Goal: Information Seeking & Learning: Learn about a topic

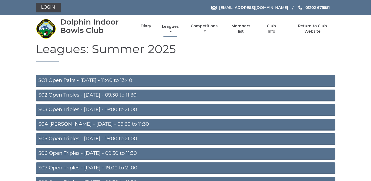
click at [169, 28] on link "Leagues" at bounding box center [170, 29] width 19 height 11
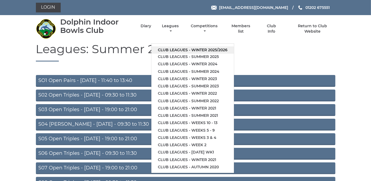
click at [165, 50] on link "Club leagues - Winter 2025/2026" at bounding box center [192, 49] width 83 height 7
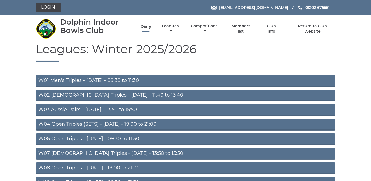
click at [145, 25] on link "Diary" at bounding box center [146, 26] width 11 height 5
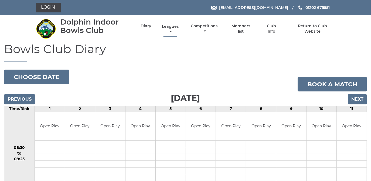
click at [166, 27] on link "Leagues" at bounding box center [170, 29] width 19 height 11
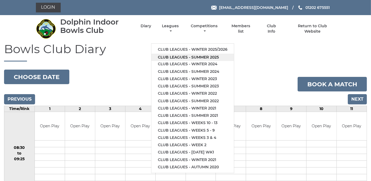
click at [171, 57] on link "Club leagues - Summer 2025" at bounding box center [192, 57] width 83 height 7
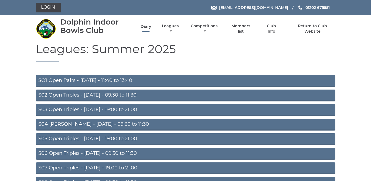
click at [145, 27] on link "Diary" at bounding box center [146, 26] width 11 height 5
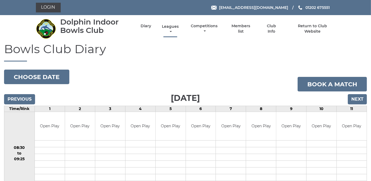
click at [168, 26] on link "Leagues" at bounding box center [170, 29] width 19 height 11
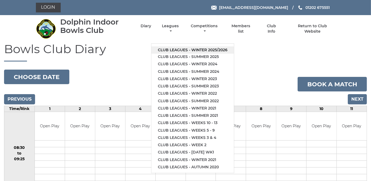
click at [170, 50] on link "Club leagues - Winter 2025/2026" at bounding box center [192, 49] width 83 height 7
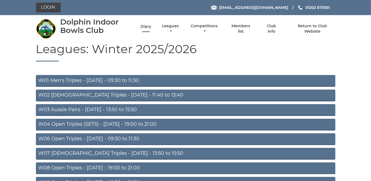
click at [148, 27] on link "Diary" at bounding box center [146, 26] width 11 height 5
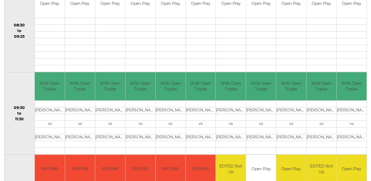
scroll to position [24, 0]
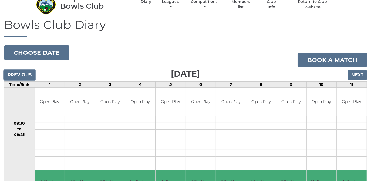
click at [23, 74] on input "Previous" at bounding box center [19, 75] width 31 height 10
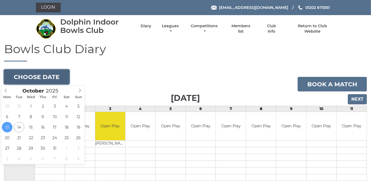
click at [24, 74] on button "Choose date" at bounding box center [36, 77] width 65 height 15
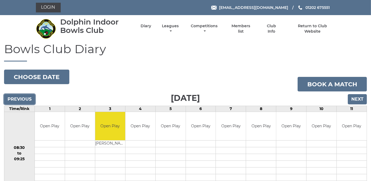
click at [19, 100] on input "Previous" at bounding box center [19, 99] width 31 height 10
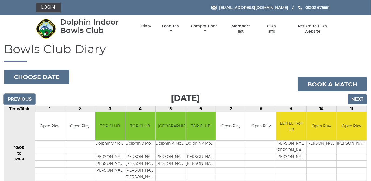
click at [26, 97] on input "Previous" at bounding box center [19, 99] width 31 height 10
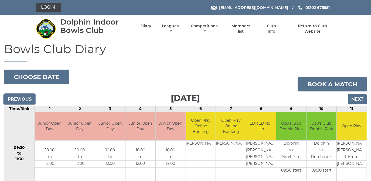
click at [25, 98] on input "Previous" at bounding box center [19, 99] width 31 height 10
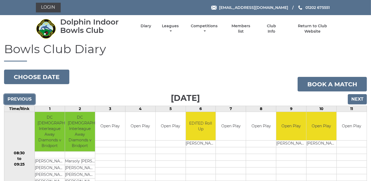
click at [25, 98] on input "Previous" at bounding box center [19, 99] width 31 height 10
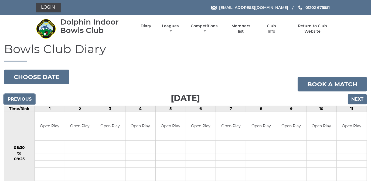
drag, startPoint x: 0, startPoint y: 0, endPoint x: 24, endPoint y: 98, distance: 101.2
click at [24, 98] on input "Previous" at bounding box center [19, 99] width 31 height 10
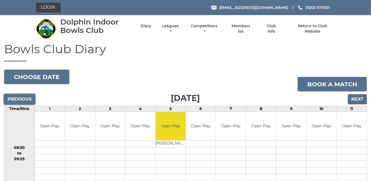
click at [23, 98] on input "Previous" at bounding box center [19, 99] width 31 height 10
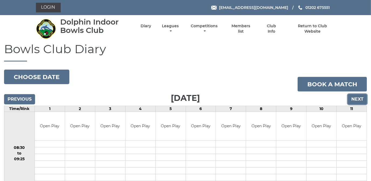
click at [356, 99] on input "Next" at bounding box center [357, 99] width 19 height 10
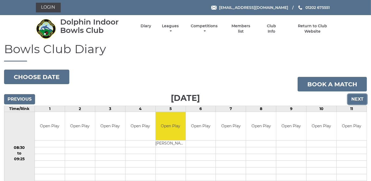
click at [357, 97] on input "Next" at bounding box center [357, 99] width 19 height 10
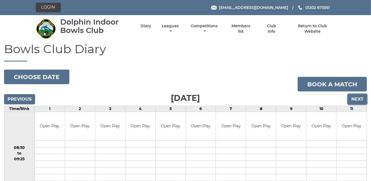
click at [357, 97] on input "Next" at bounding box center [357, 99] width 19 height 10
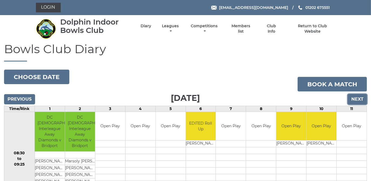
click at [357, 97] on input "Next" at bounding box center [357, 99] width 19 height 10
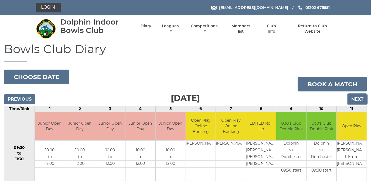
click at [357, 97] on input "Next" at bounding box center [357, 99] width 19 height 10
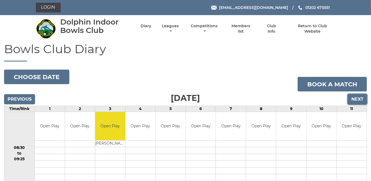
click at [358, 97] on input "Next" at bounding box center [357, 99] width 19 height 10
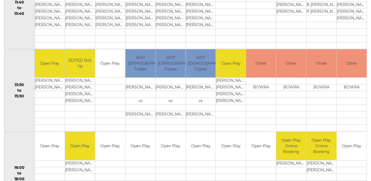
scroll to position [319, 0]
